Goal: Task Accomplishment & Management: Manage account settings

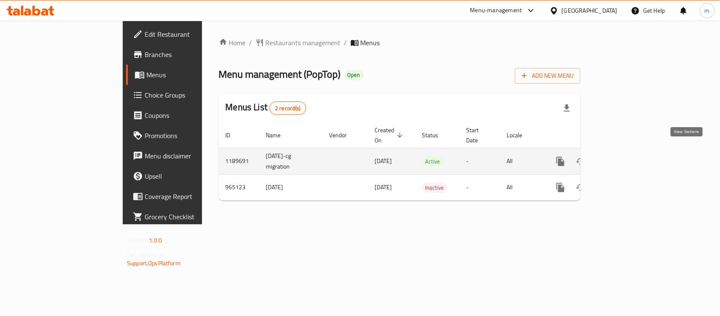
click at [626, 156] on icon "enhanced table" at bounding box center [621, 161] width 10 height 10
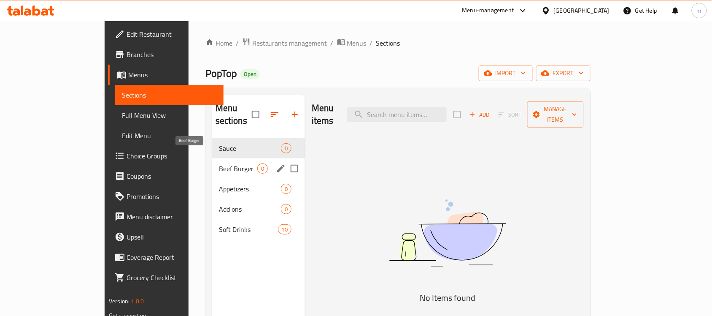
click at [219, 163] on span "Beef Burger" at bounding box center [238, 168] width 38 height 10
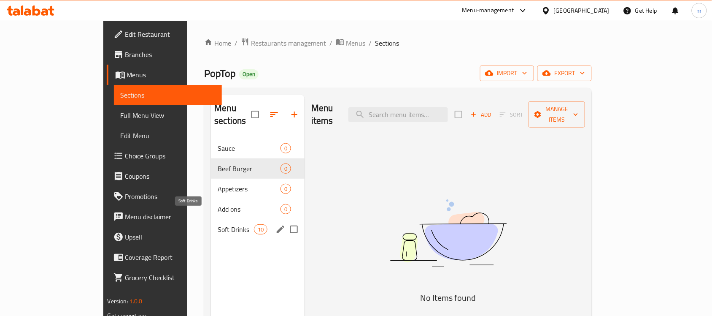
click at [218, 224] on span "Soft Drinks" at bounding box center [236, 229] width 36 height 10
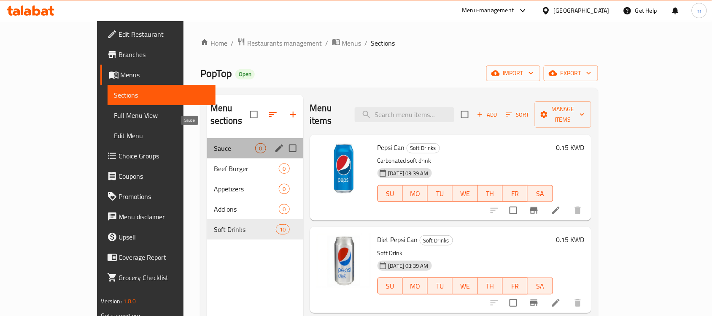
click at [214, 143] on span "Sauce" at bounding box center [235, 148] width 42 height 10
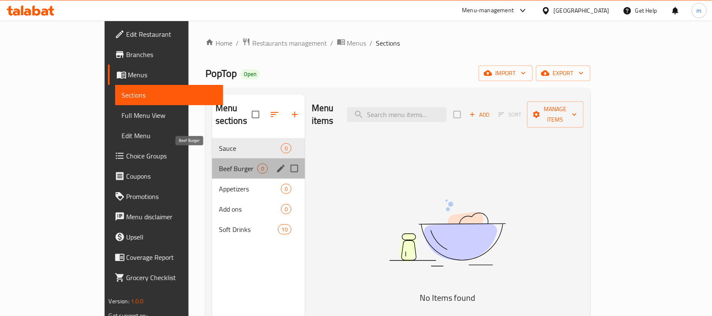
click at [219, 163] on span "Beef Burger" at bounding box center [238, 168] width 38 height 10
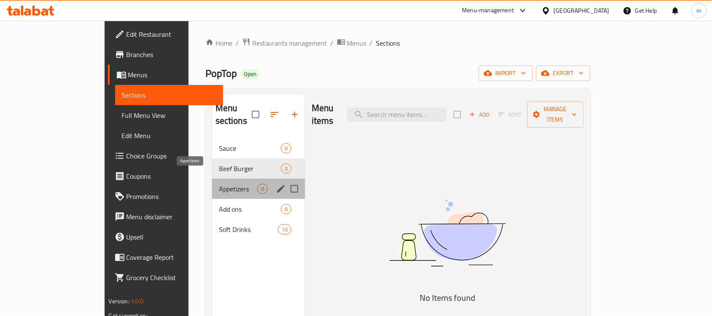
click at [219, 183] on span "Appetizers" at bounding box center [238, 188] width 38 height 10
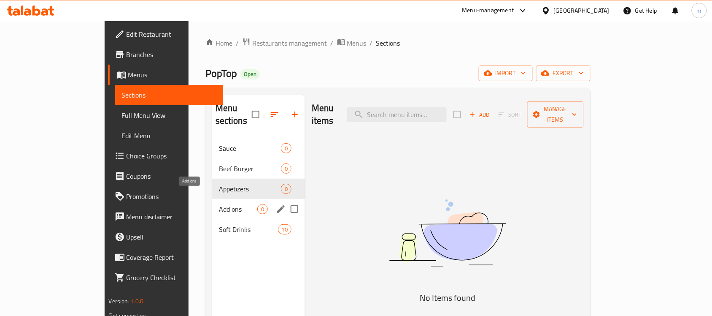
click at [219, 204] on span "Add ons" at bounding box center [238, 209] width 38 height 10
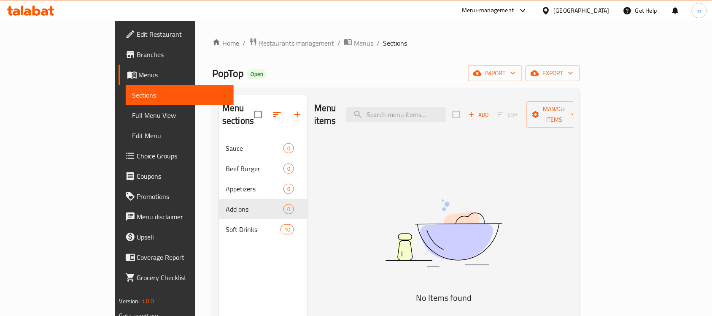
click at [467, 201] on img at bounding box center [443, 233] width 211 height 112
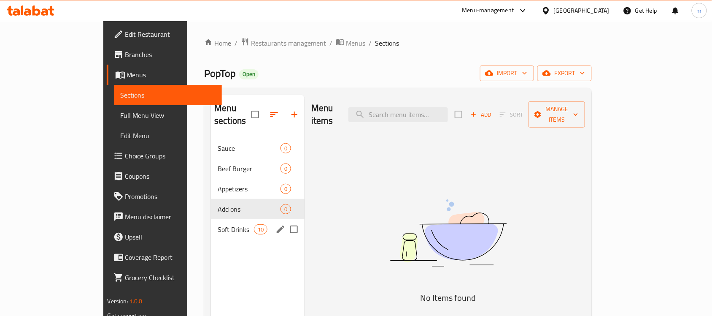
click at [211, 222] on div "Soft Drinks 10" at bounding box center [258, 229] width 94 height 20
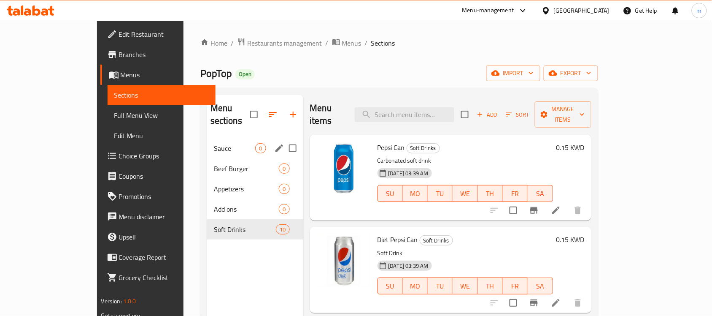
click at [207, 142] on div "Sauce 0" at bounding box center [255, 148] width 96 height 20
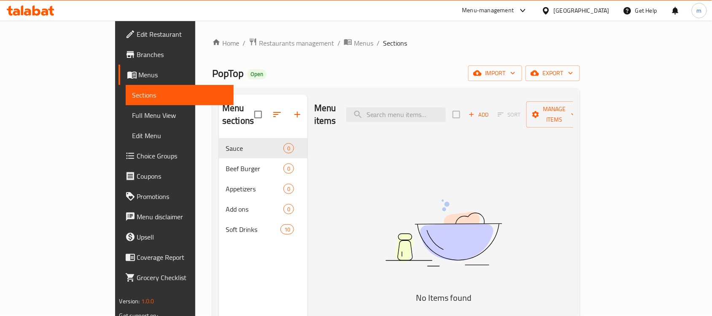
click at [388, 48] on ol "Home / Restaurants management / Menus / Sections" at bounding box center [396, 43] width 368 height 11
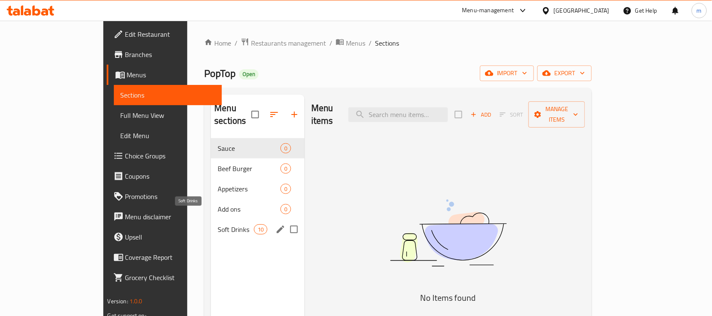
click at [218, 224] on span "Soft Drinks" at bounding box center [236, 229] width 36 height 10
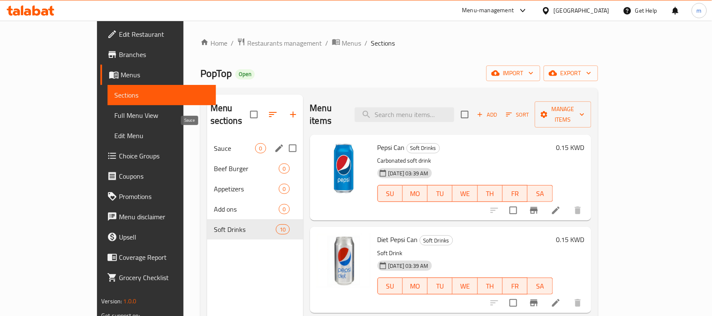
click at [214, 143] on span "Sauce" at bounding box center [235, 148] width 42 height 10
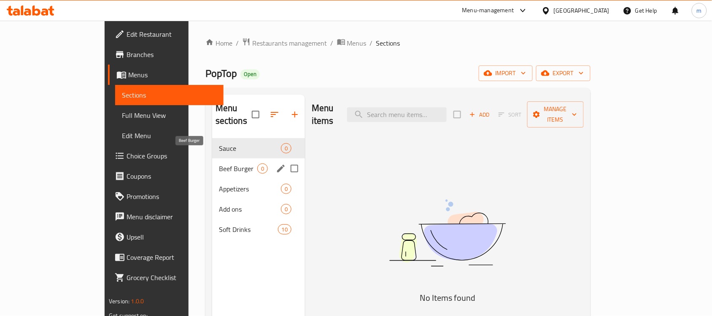
click at [219, 163] on span "Beef Burger" at bounding box center [238, 168] width 38 height 10
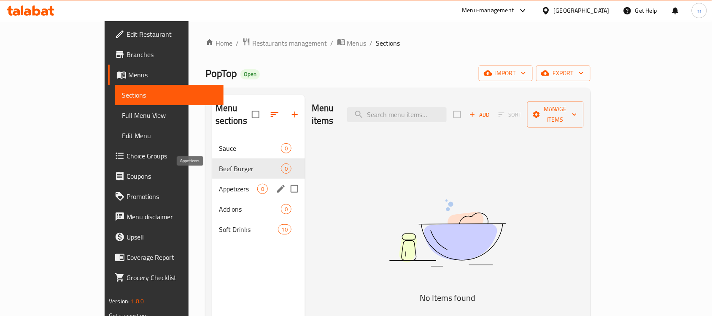
click at [219, 183] on span "Appetizers" at bounding box center [238, 188] width 38 height 10
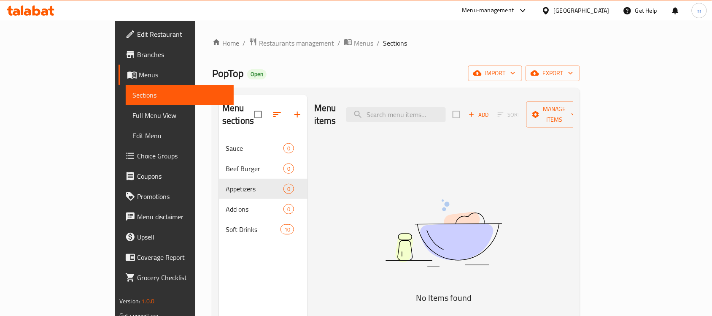
click at [372, 167] on div "Menu items Add Sort Manage items No Items found" at bounding box center [440, 252] width 266 height 316
click at [42, 11] on icon at bounding box center [44, 11] width 7 height 7
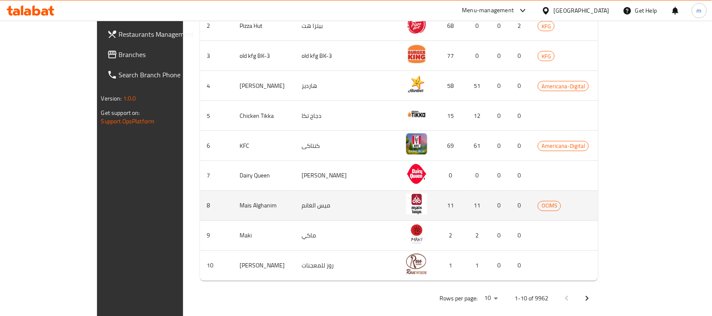
scroll to position [260, 0]
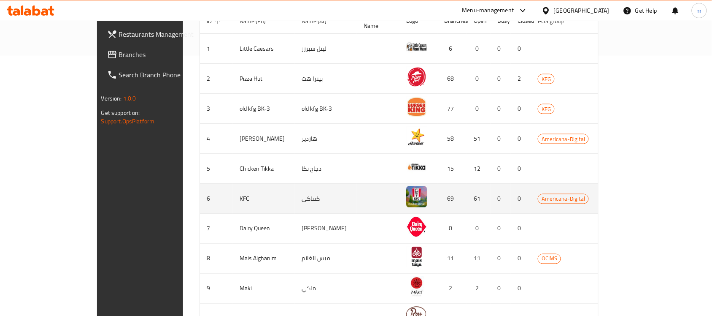
click at [295, 190] on td "كنتاكى" at bounding box center [326, 198] width 62 height 30
click at [661, 195] on icon "enhanced table" at bounding box center [656, 198] width 9 height 7
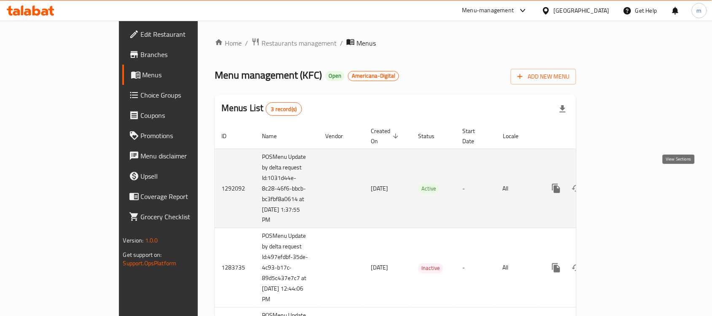
click at [621, 184] on icon "enhanced table" at bounding box center [617, 188] width 8 height 8
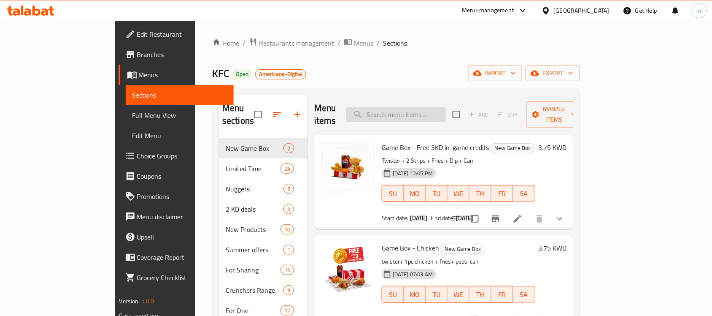
click at [421, 108] on input "search" at bounding box center [396, 114] width 100 height 15
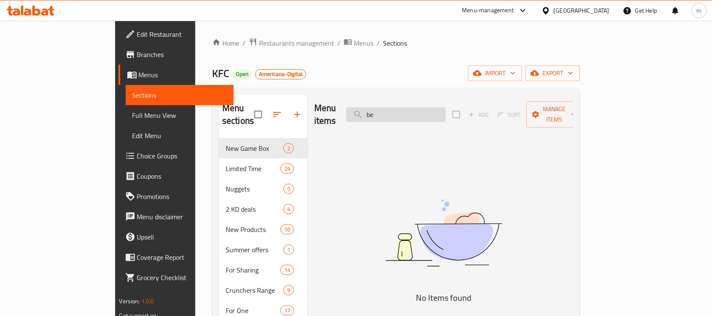
type input "b"
